Goal: Task Accomplishment & Management: Complete application form

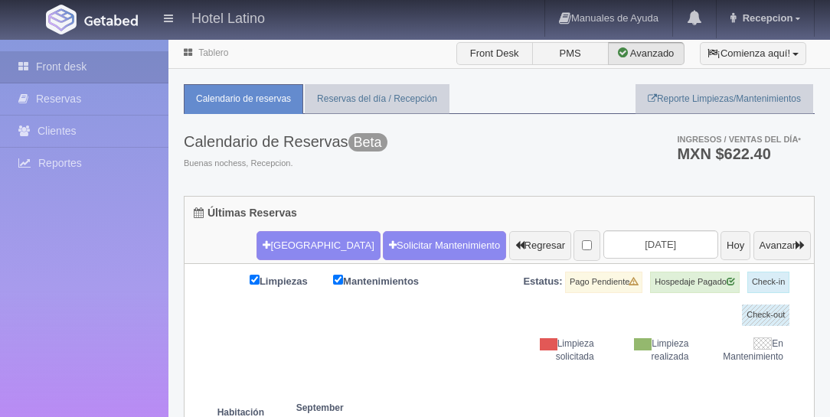
click at [304, 253] on button "[GEOGRAPHIC_DATA]" at bounding box center [317, 245] width 123 height 29
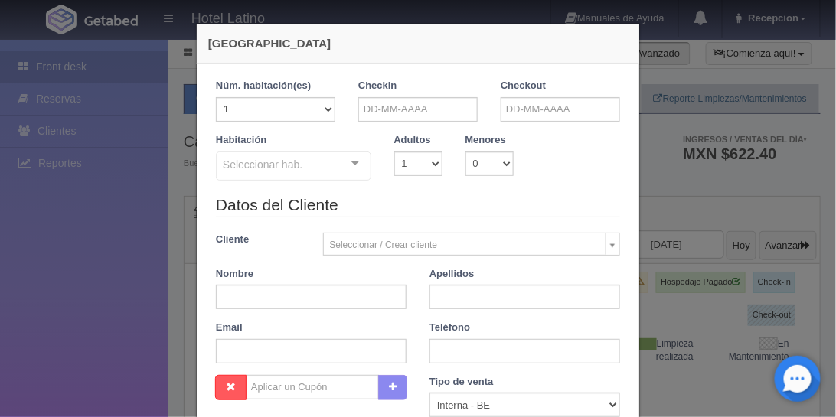
checkbox input "false"
click at [401, 111] on input "text" at bounding box center [417, 109] width 119 height 25
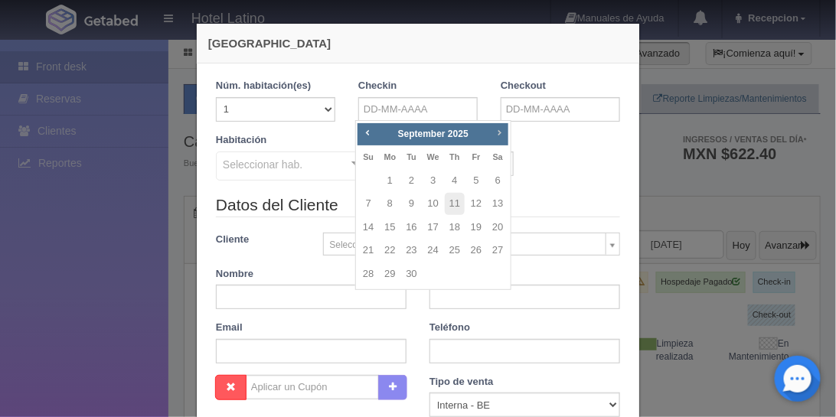
click at [505, 129] on span "Next" at bounding box center [499, 132] width 12 height 12
click at [494, 226] on link "15" at bounding box center [498, 228] width 20 height 22
type input "[DATE]"
checkbox input "false"
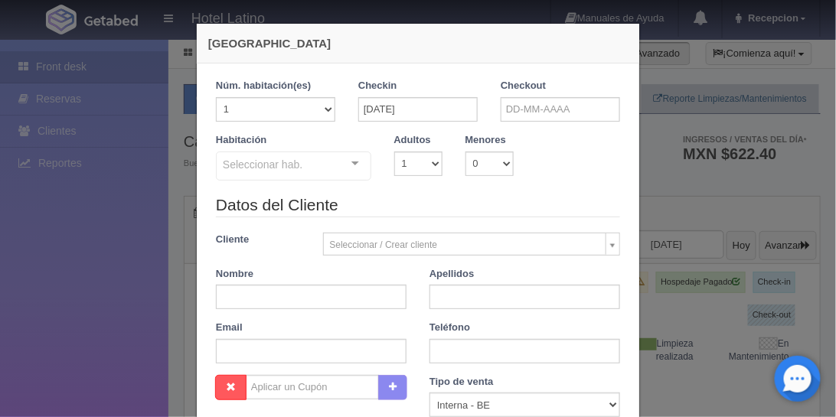
click at [495, 79] on div "Checkout" at bounding box center [560, 106] width 142 height 54
click at [515, 100] on input "text" at bounding box center [560, 109] width 119 height 25
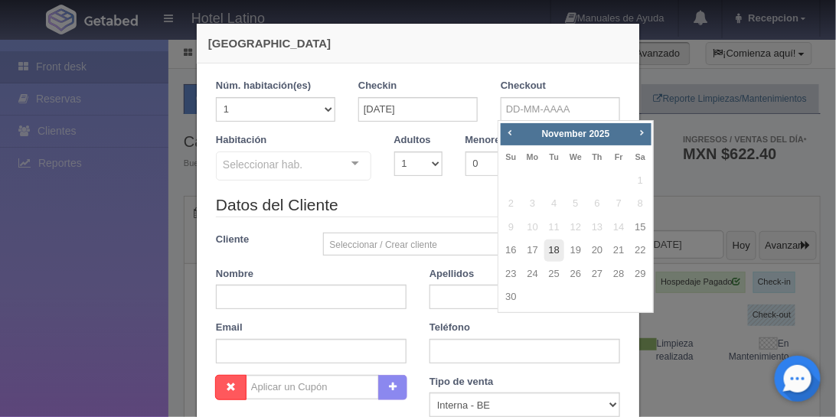
click at [557, 256] on link "18" at bounding box center [554, 251] width 20 height 22
type input "[DATE]"
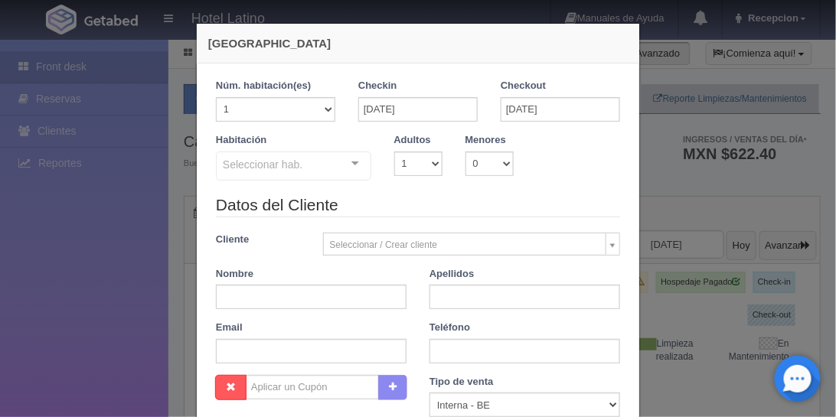
click at [345, 172] on div at bounding box center [355, 163] width 31 height 23
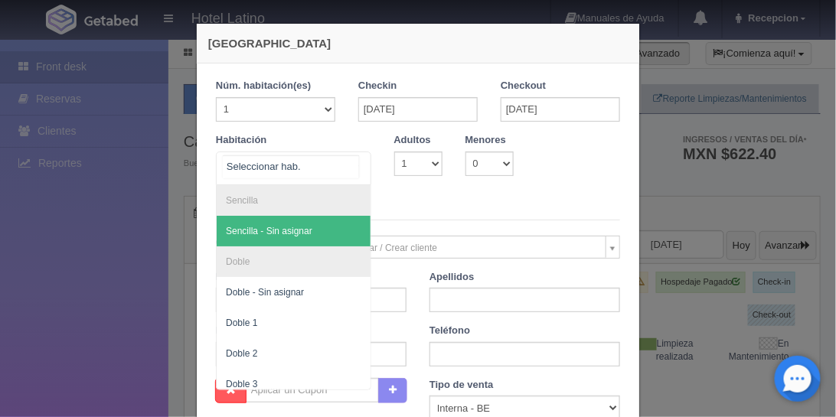
click at [336, 218] on span "Sencilla - Sin asignar" at bounding box center [294, 231] width 154 height 31
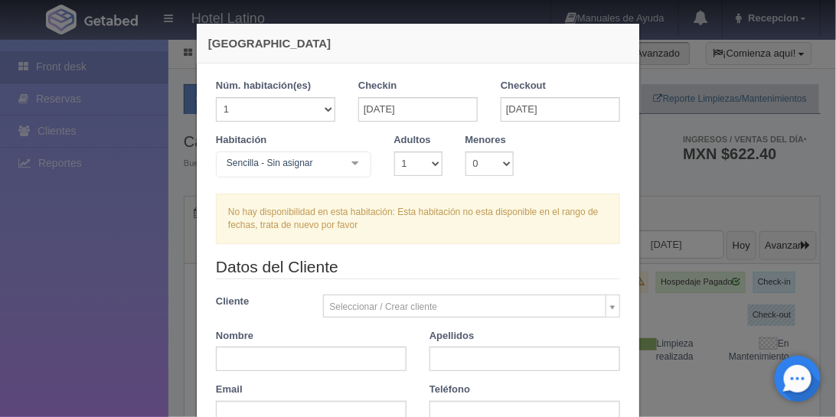
click at [349, 162] on div at bounding box center [355, 163] width 31 height 23
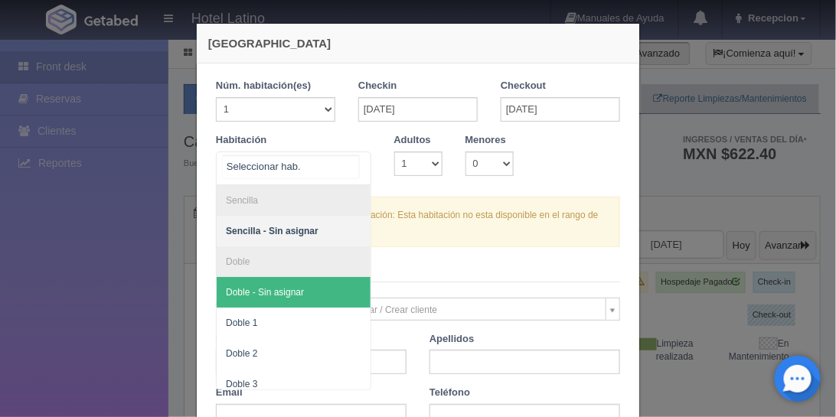
click at [315, 292] on span "Doble - Sin asignar" at bounding box center [294, 292] width 154 height 31
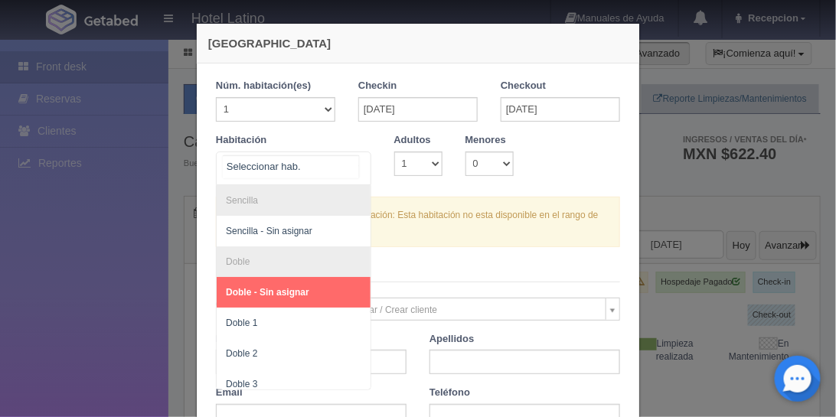
click at [350, 161] on div at bounding box center [355, 163] width 31 height 23
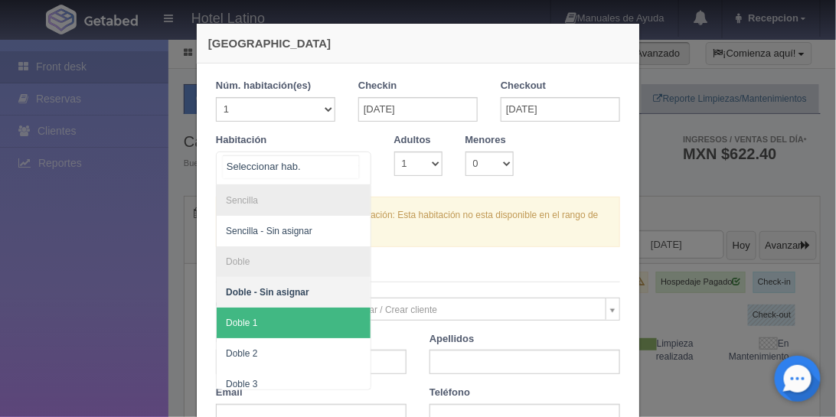
click at [301, 334] on span "Doble 1" at bounding box center [294, 323] width 154 height 31
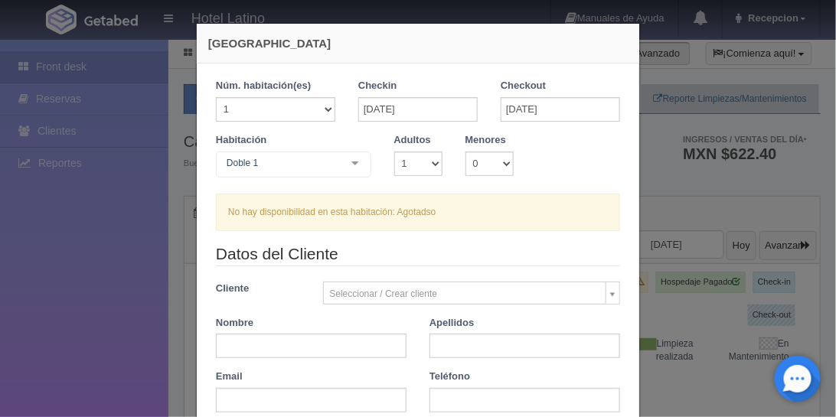
click at [351, 165] on div at bounding box center [355, 163] width 31 height 23
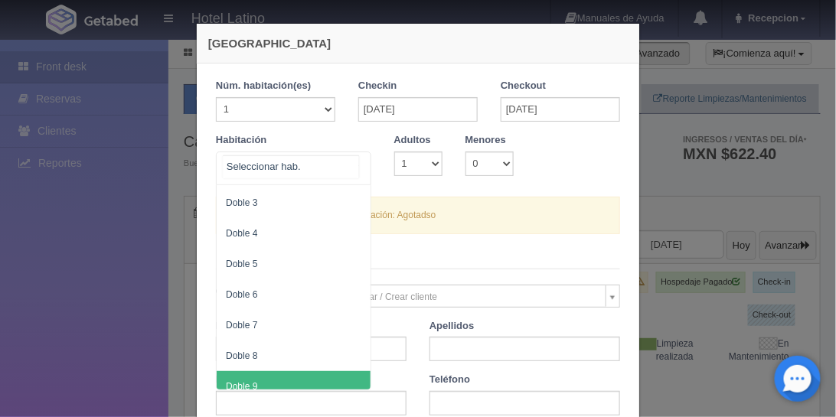
scroll to position [87, 0]
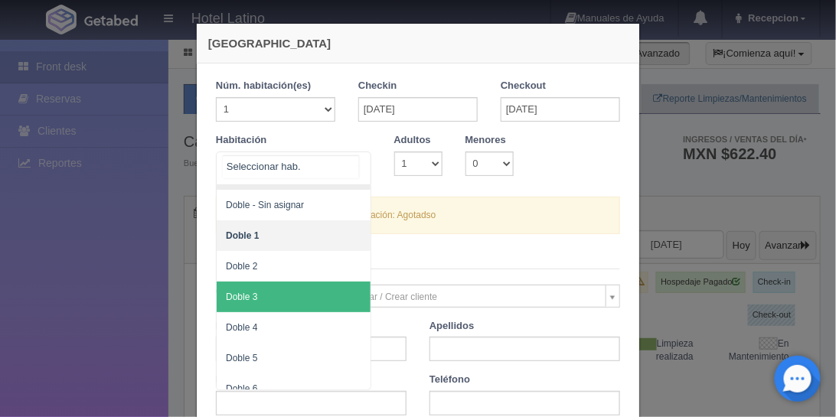
click at [319, 284] on span "Doble 3" at bounding box center [294, 297] width 154 height 31
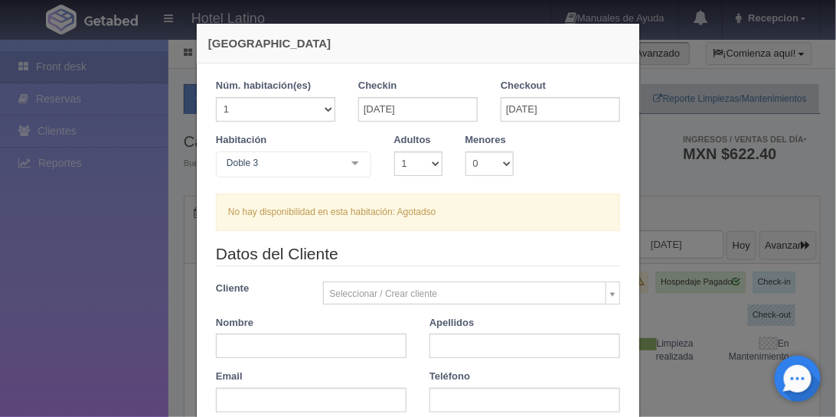
click at [358, 156] on div at bounding box center [355, 163] width 31 height 23
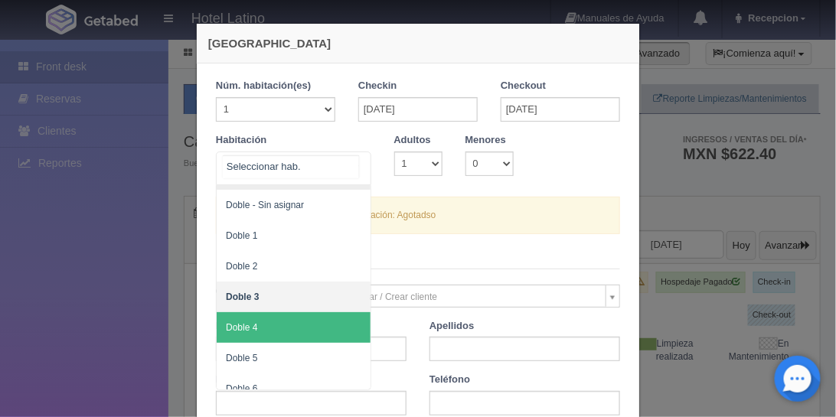
click at [286, 326] on span "Doble 4" at bounding box center [294, 327] width 154 height 31
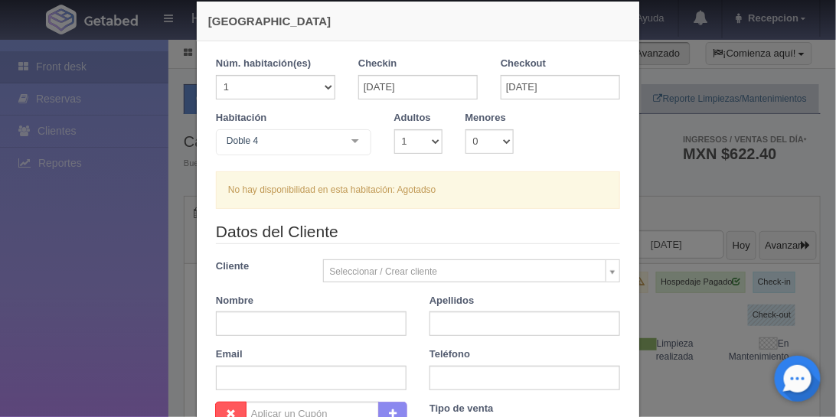
scroll to position [44, 0]
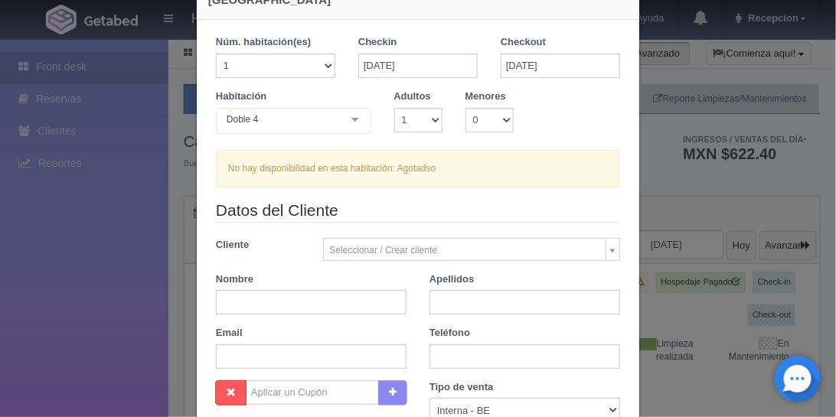
drag, startPoint x: 358, startPoint y: 120, endPoint x: 365, endPoint y: 139, distance: 19.6
click at [365, 139] on div "Doble 4 Sencilla Sencilla - Sin asignar Doble Doble - Sin asignar Doble 1 Doble…" at bounding box center [293, 123] width 155 height 31
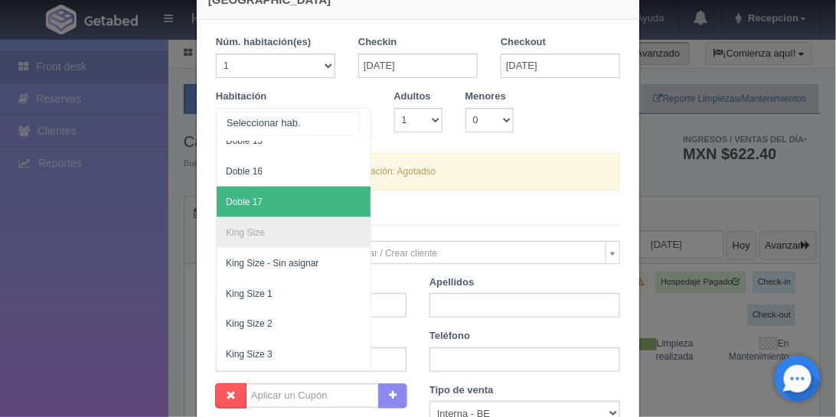
scroll to position [567, 0]
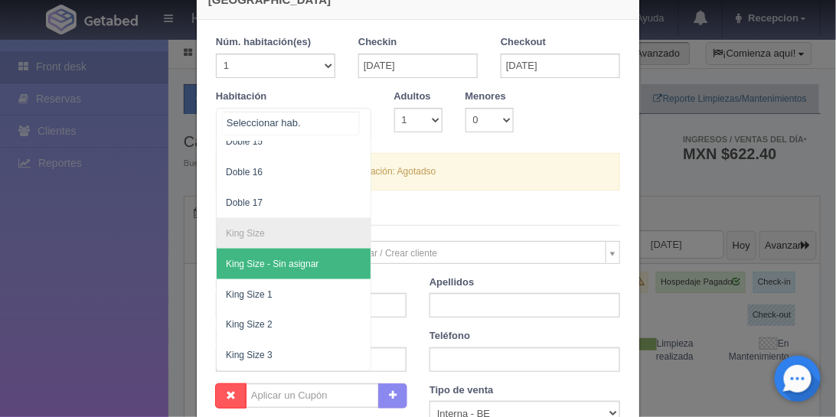
click at [291, 259] on span "King Size - Sin asignar" at bounding box center [272, 264] width 93 height 11
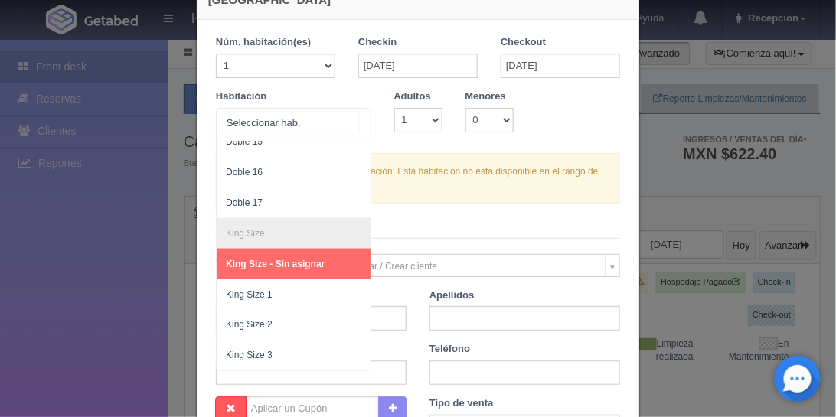
click at [282, 259] on span "King Size - Sin asignar" at bounding box center [275, 264] width 99 height 11
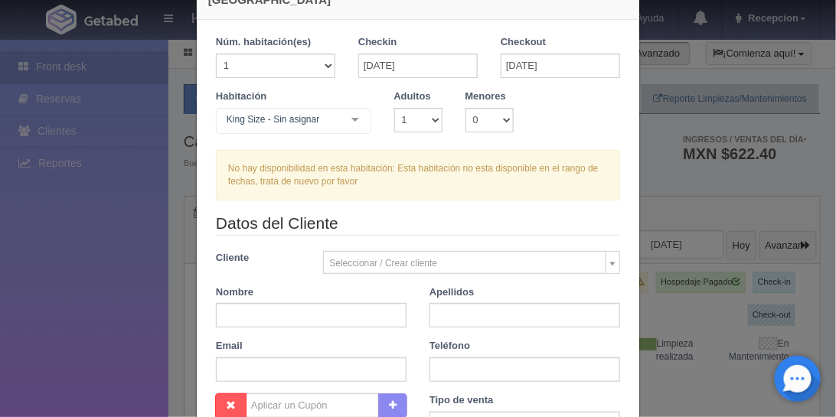
scroll to position [0, 0]
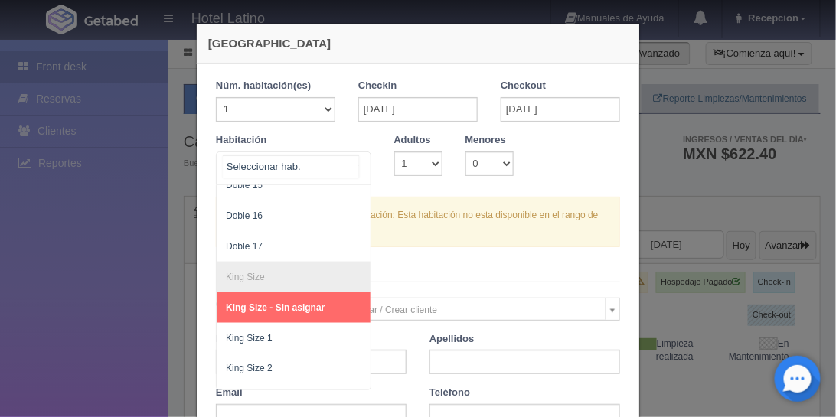
click at [347, 169] on div at bounding box center [355, 163] width 31 height 23
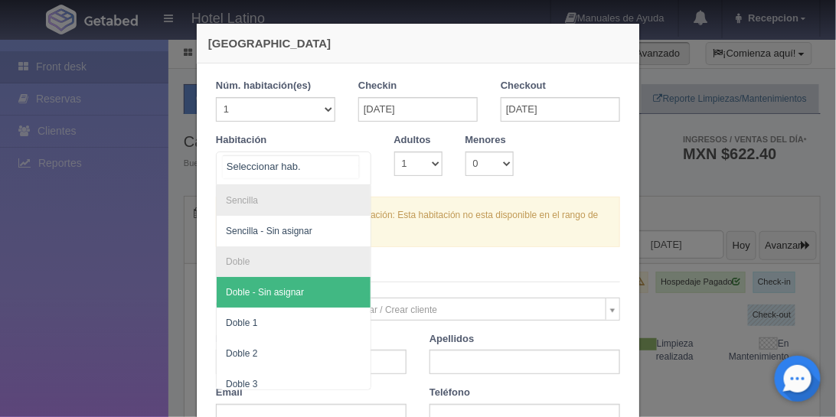
click at [301, 286] on span "Doble - Sin asignar" at bounding box center [294, 292] width 154 height 31
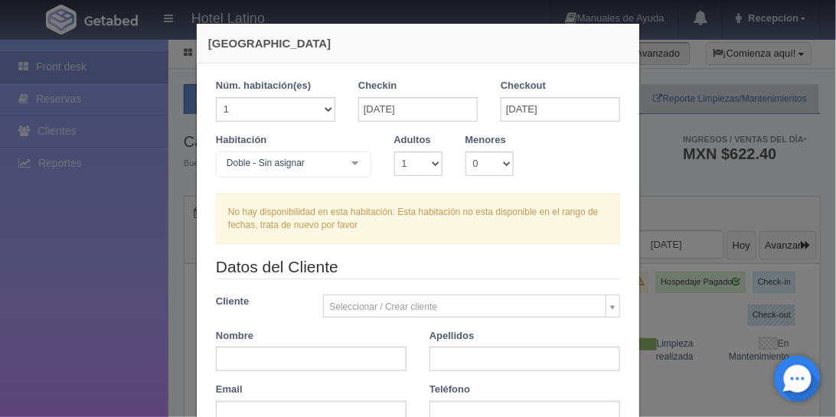
checkbox input "false"
click at [348, 171] on div at bounding box center [355, 163] width 31 height 23
click at [585, 126] on div "Checkout [DATE]" at bounding box center [560, 106] width 142 height 54
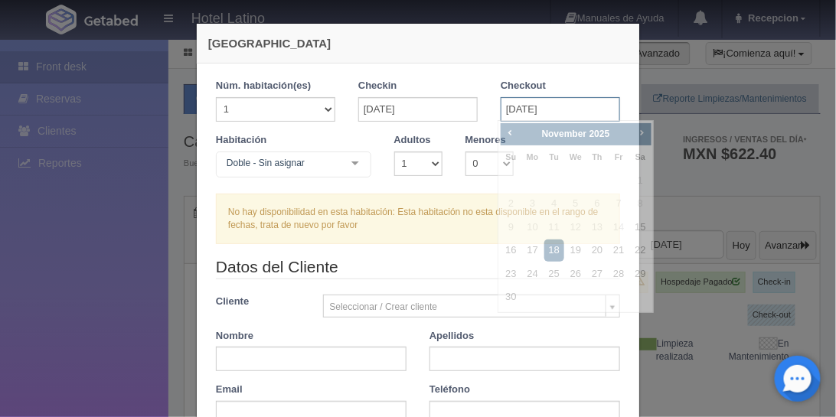
click at [582, 118] on input "[DATE]" at bounding box center [560, 109] width 119 height 25
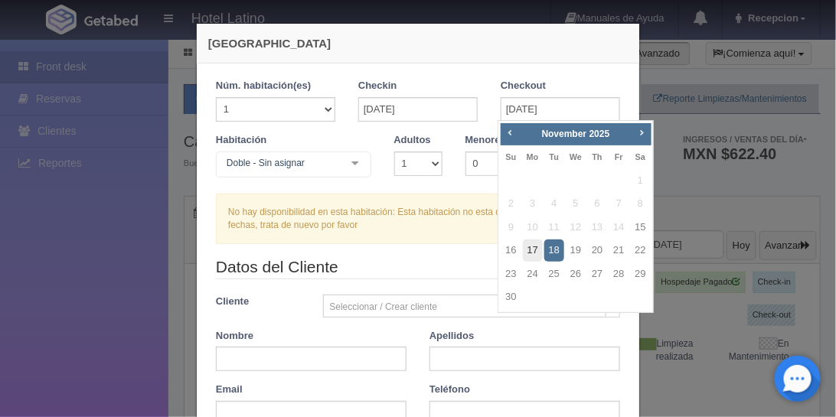
click at [523, 250] on link "17" at bounding box center [533, 251] width 20 height 22
type input "[DATE]"
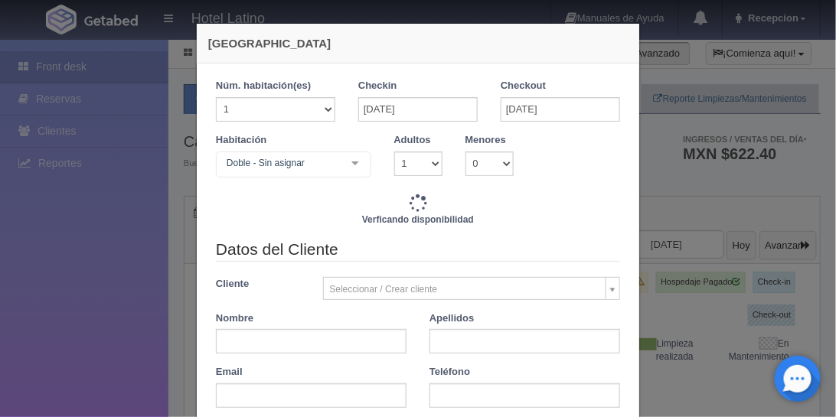
checkbox input "false"
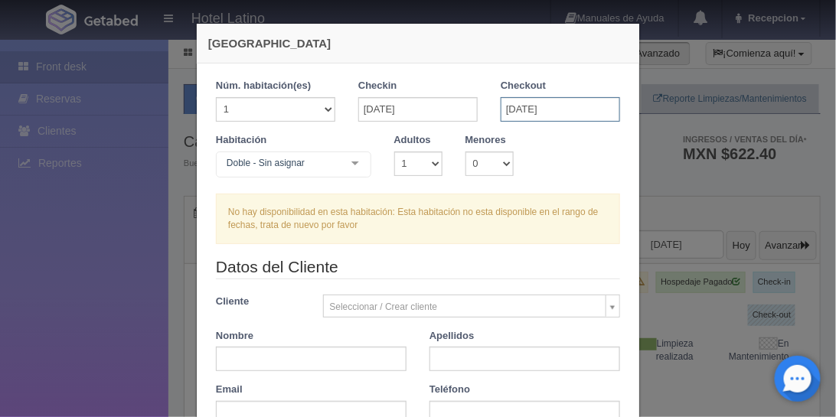
click at [537, 109] on input "[DATE]" at bounding box center [560, 109] width 119 height 25
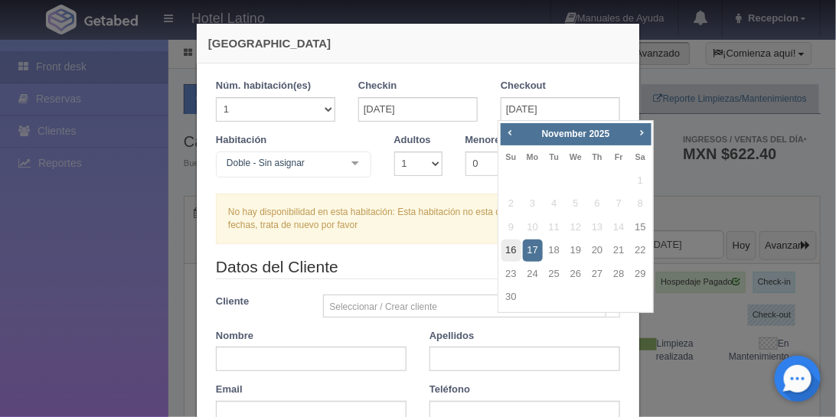
click at [517, 241] on link "16" at bounding box center [512, 251] width 20 height 22
type input "[DATE]"
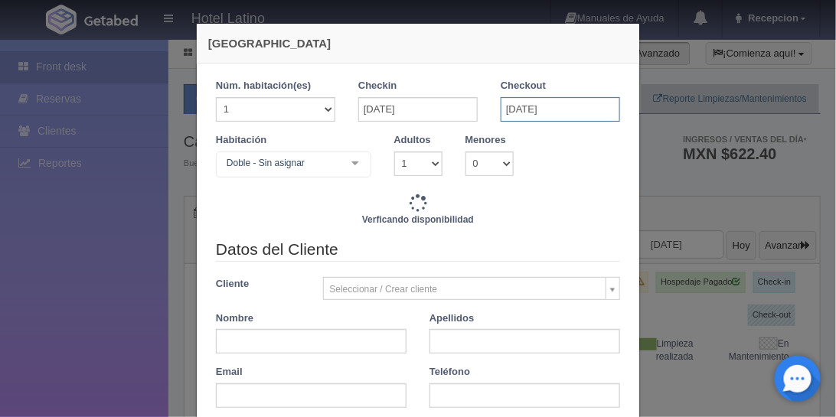
click at [542, 117] on input "[DATE]" at bounding box center [560, 109] width 119 height 25
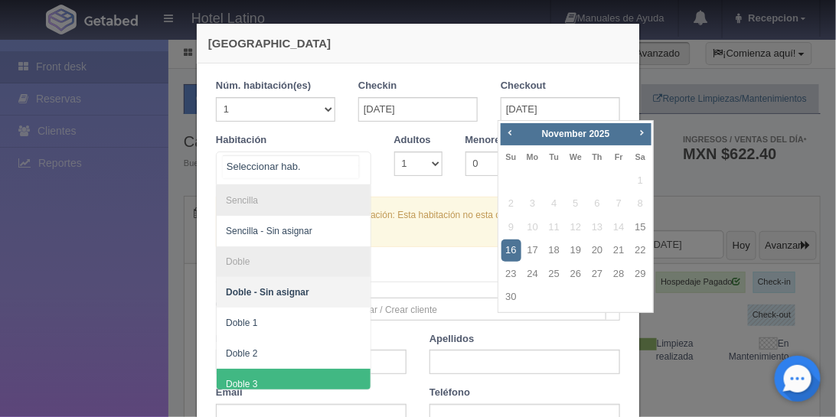
click at [359, 158] on div at bounding box center [355, 163] width 31 height 23
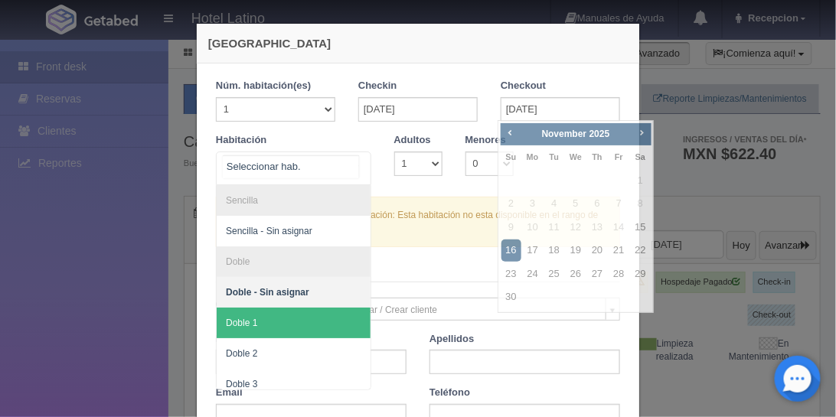
click at [320, 311] on span "Doble 1" at bounding box center [294, 323] width 154 height 31
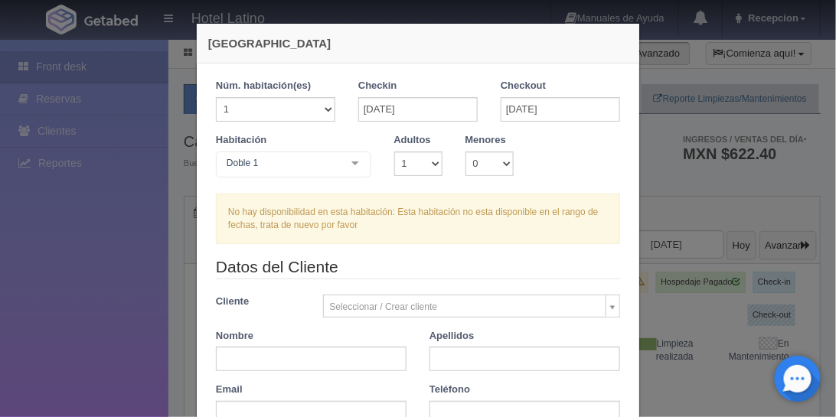
checkbox input "false"
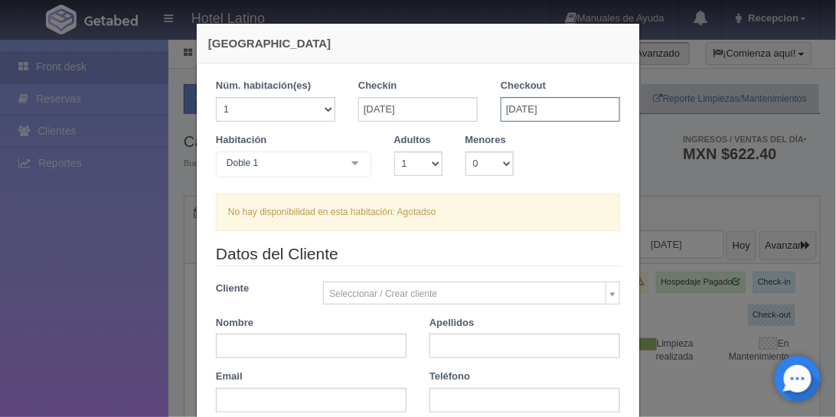
click at [509, 106] on input "[DATE]" at bounding box center [560, 109] width 119 height 25
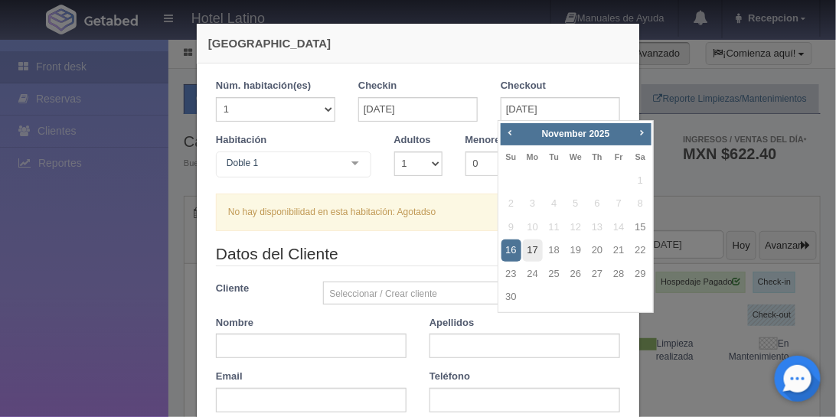
click at [527, 260] on link "17" at bounding box center [533, 251] width 20 height 22
type input "[DATE]"
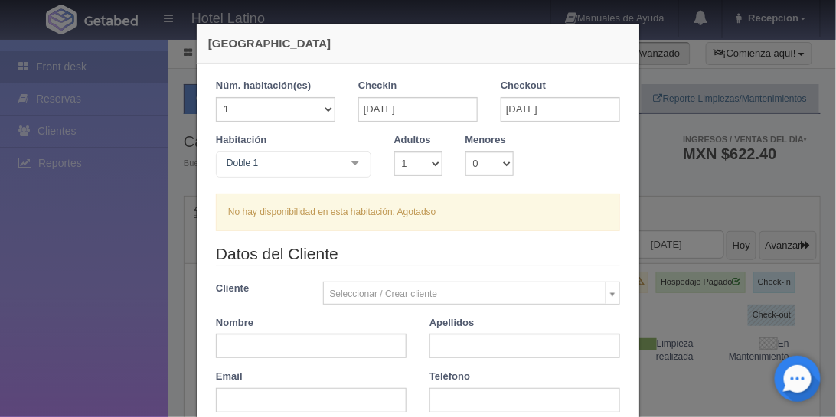
checkbox input "false"
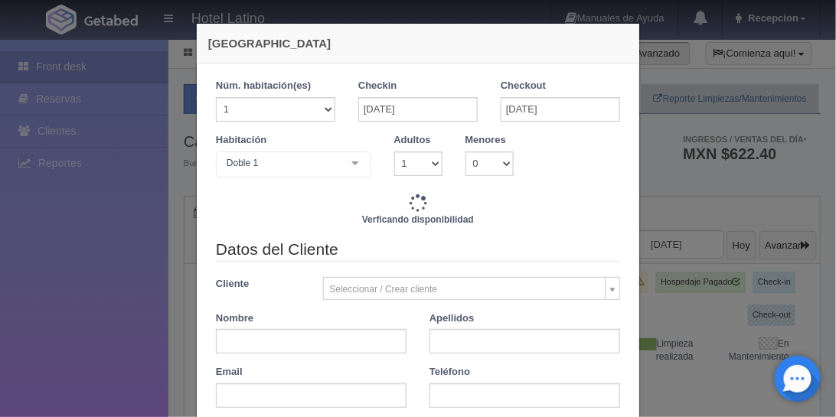
click at [344, 166] on div at bounding box center [355, 163] width 31 height 23
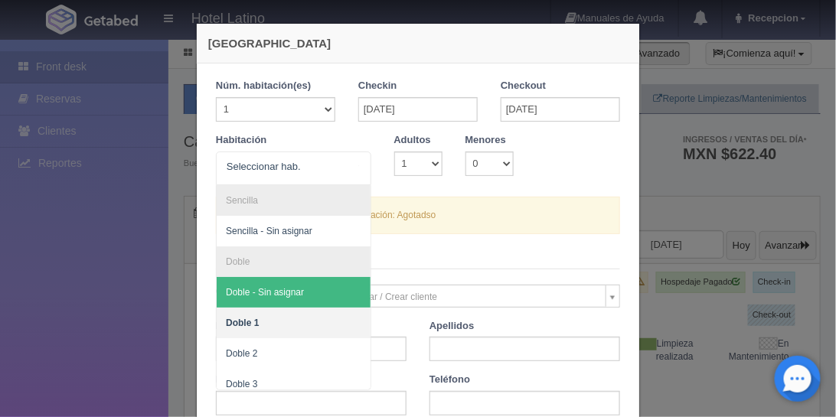
click at [495, 139] on label "Menores" at bounding box center [486, 140] width 41 height 15
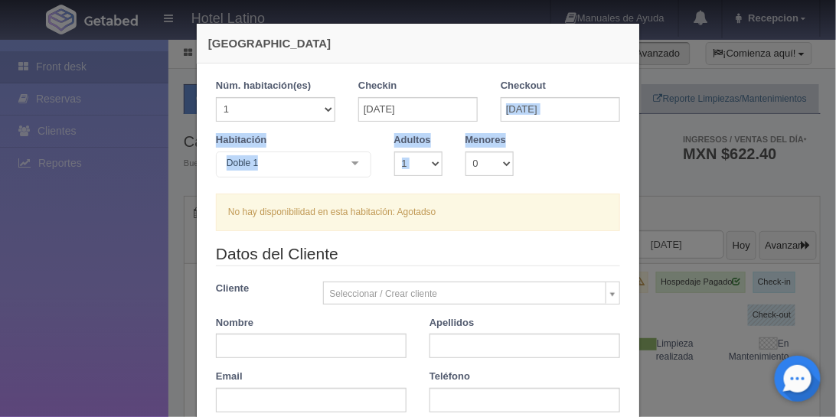
click at [586, 152] on div "1 Núm. habitación(es) 1 2 3 4 5 6 7 8 9 10 11 12 13 14 15 16 17 18 19 20 Checki…" at bounding box center [418, 155] width 404 height 152
drag, startPoint x: 586, startPoint y: 152, endPoint x: 640, endPoint y: 182, distance: 61.7
click at [640, 182] on div "[GEOGRAPHIC_DATA] 1 Núm. habitación(es) 1 2 3 4 5 6 7 8 9 10 11 12 13 14 15 16 …" at bounding box center [417, 376] width 459 height 753
click at [689, 152] on div "[GEOGRAPHIC_DATA] 1 Núm. habitación(es) 1 2 3 4 5 6 7 8 9 10 11 12 13 14 15 16 …" at bounding box center [418, 208] width 836 height 417
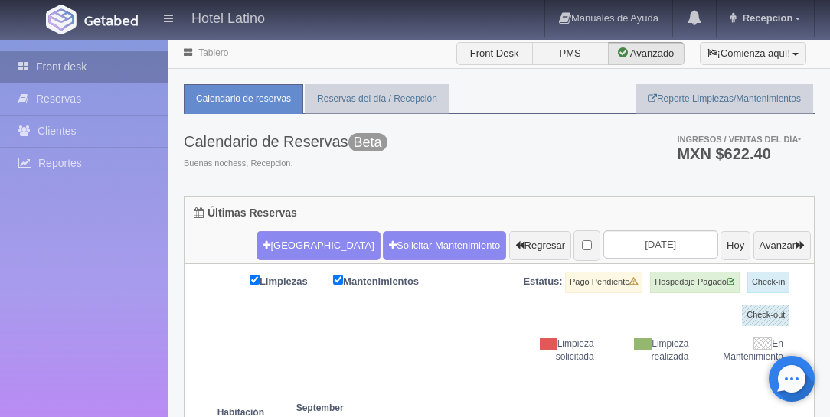
click at [87, 69] on link "Front desk" at bounding box center [84, 66] width 168 height 31
